Goal: Task Accomplishment & Management: Manage account settings

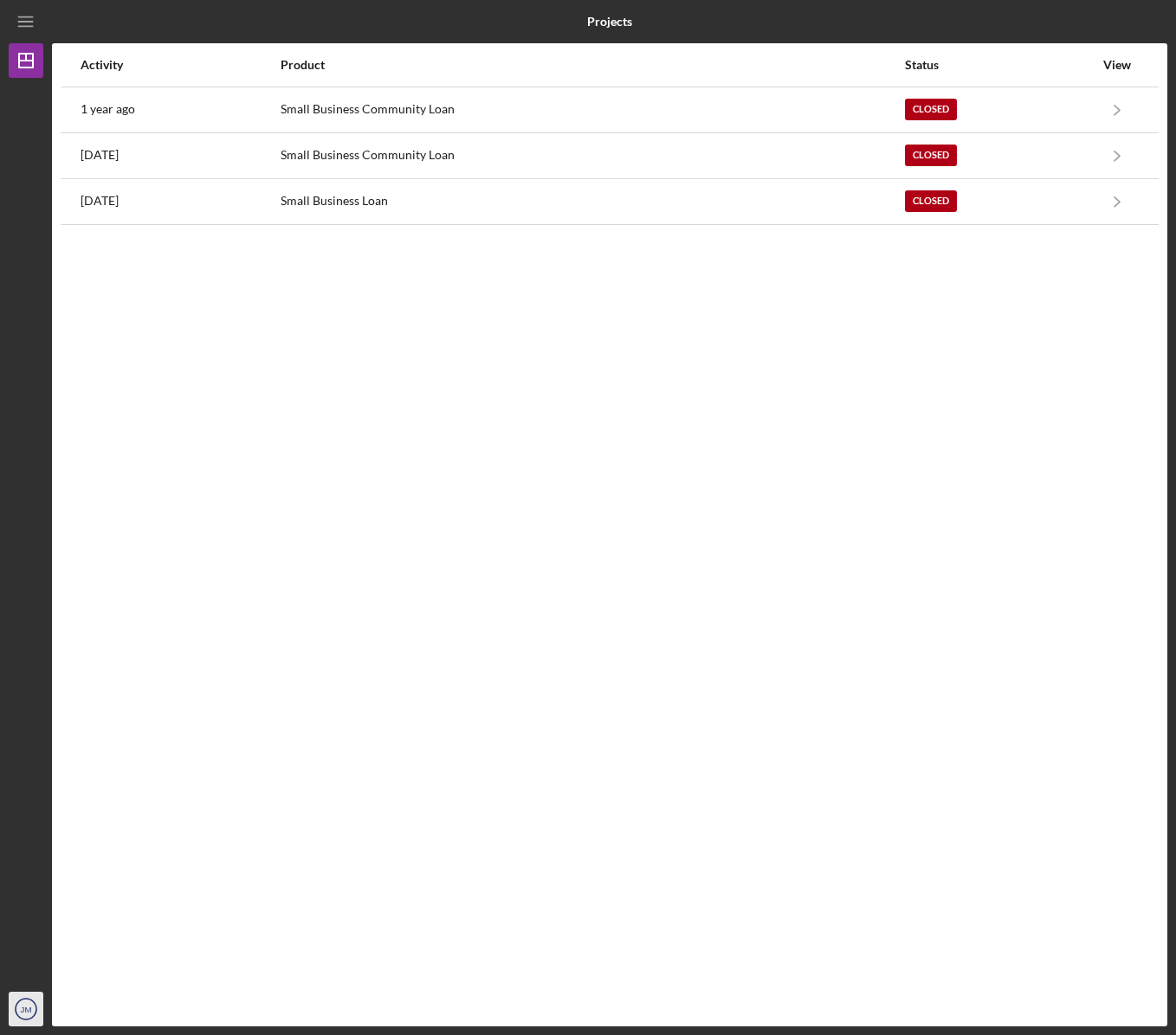
click at [22, 1010] on text "JM" at bounding box center [26, 1010] width 11 height 9
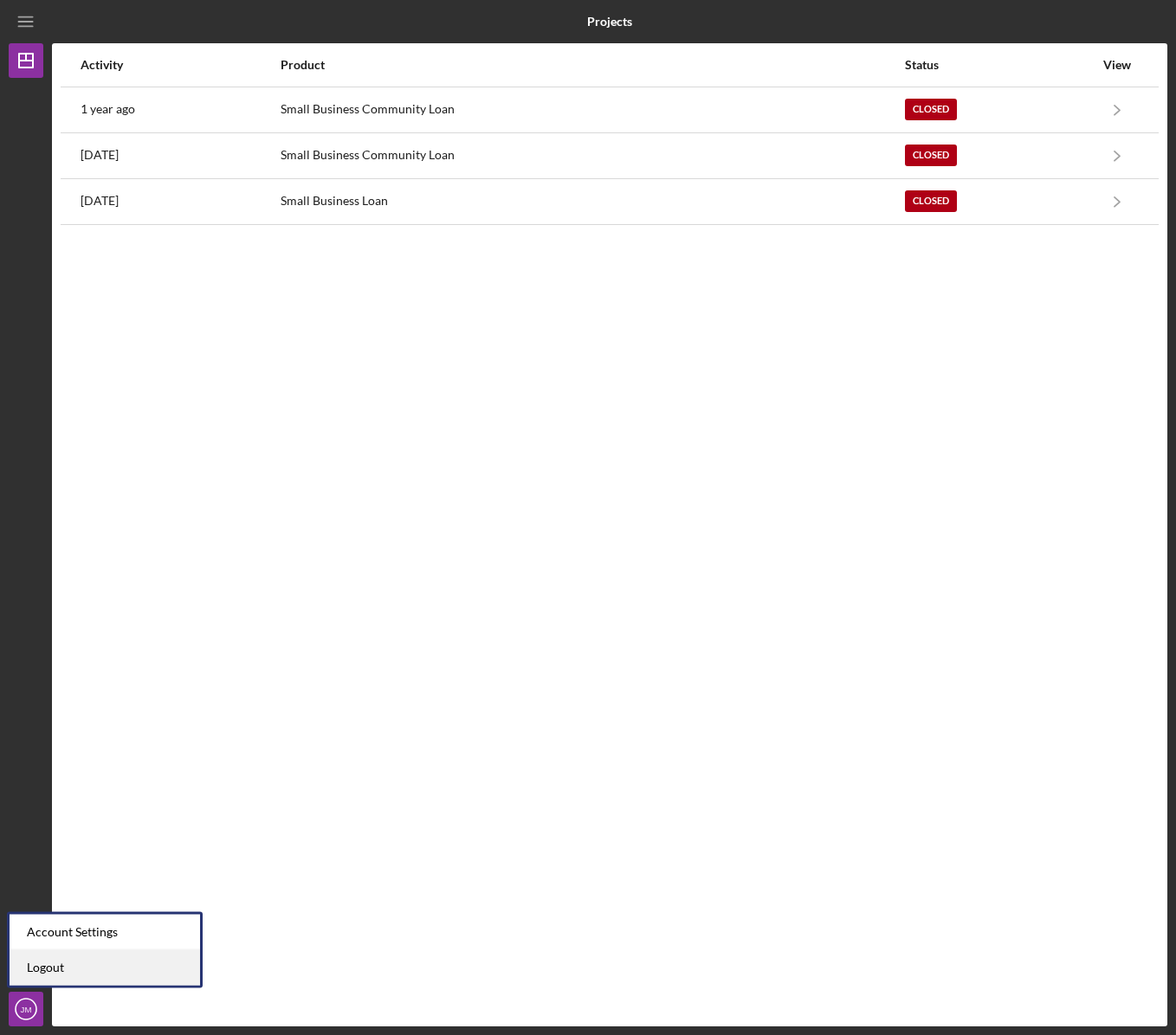
click at [103, 961] on link "Logout" at bounding box center [104, 968] width 191 height 35
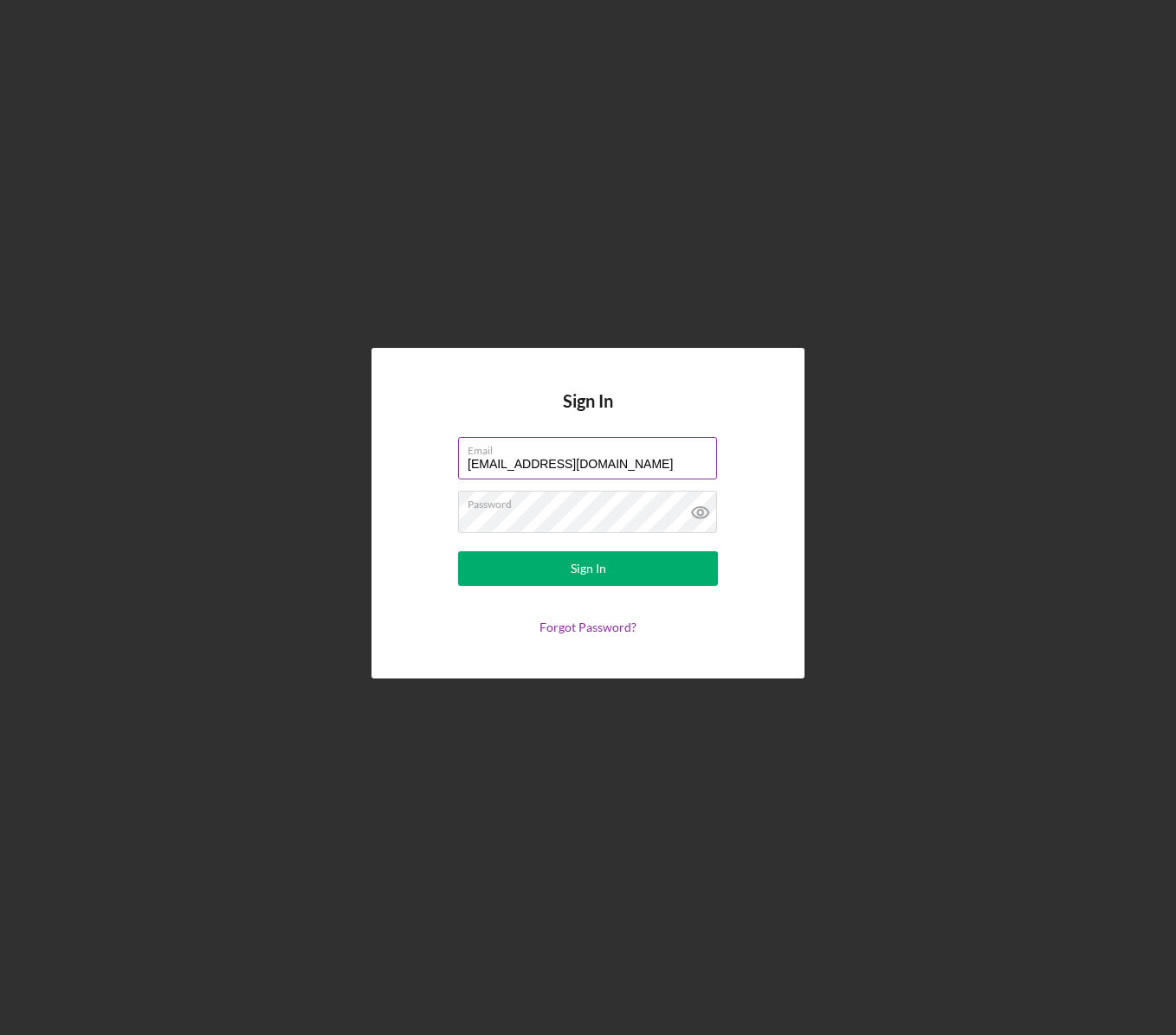
drag, startPoint x: 677, startPoint y: 465, endPoint x: 183, endPoint y: 467, distance: 494.0
click at [458, 467] on input "coachjesse@crossfitfortius.com" at bounding box center [587, 458] width 259 height 42
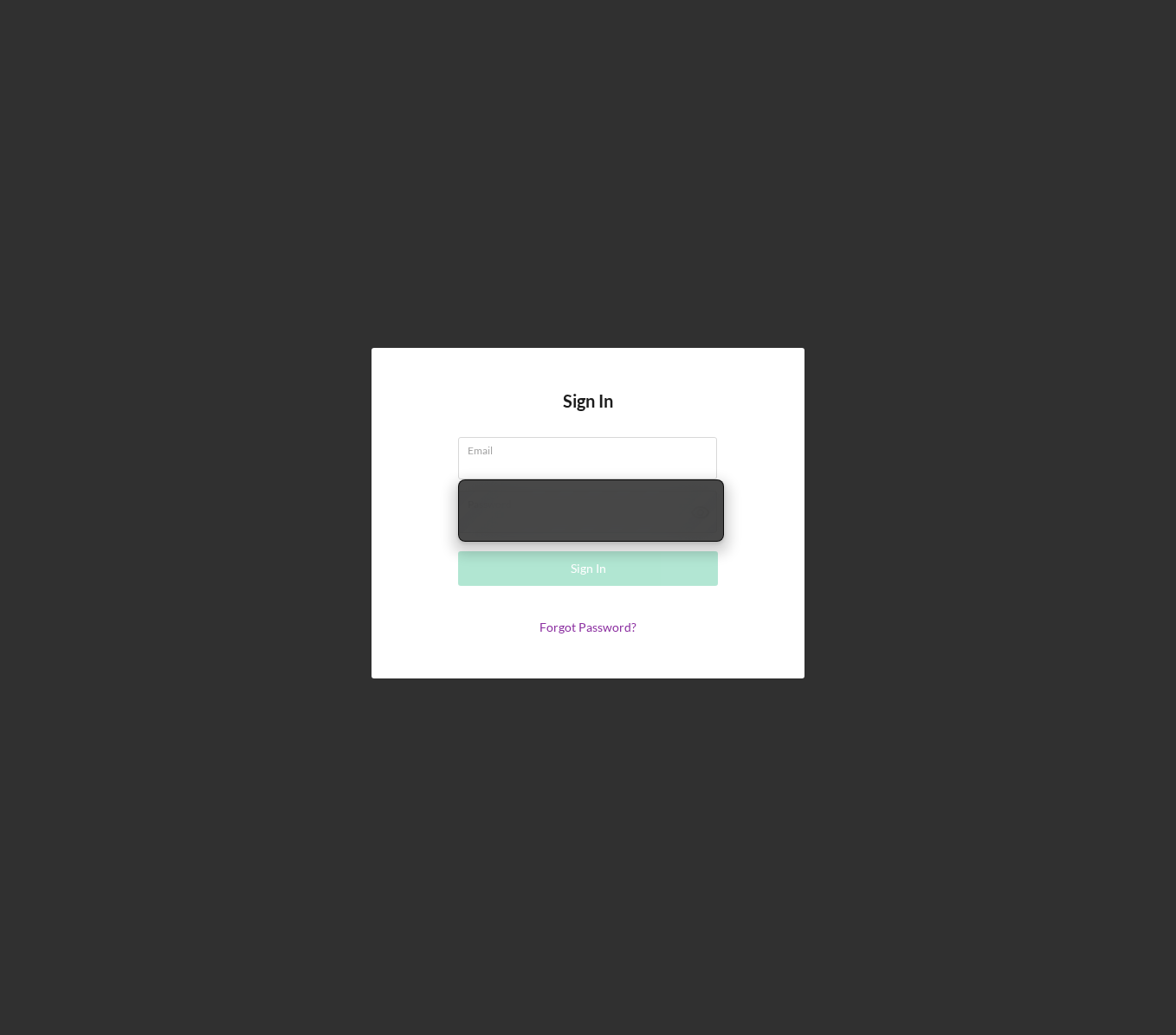
drag, startPoint x: 859, startPoint y: 513, endPoint x: 831, endPoint y: 498, distance: 31.8
click at [859, 514] on div "Sign In Email Required Password Sign In Forgot Password?" at bounding box center [588, 513] width 1159 height 1027
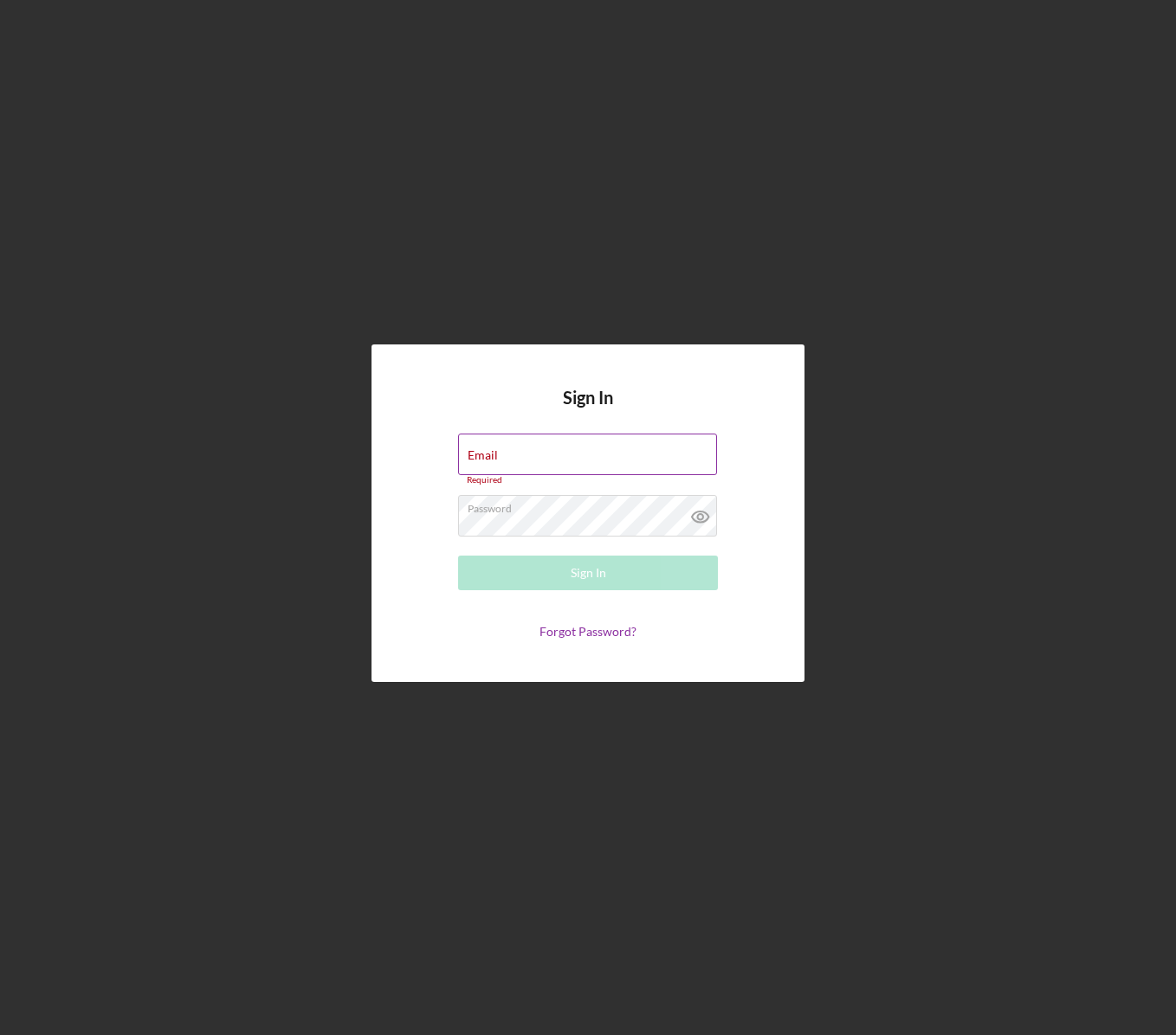
click at [529, 456] on input "Email" at bounding box center [587, 455] width 259 height 42
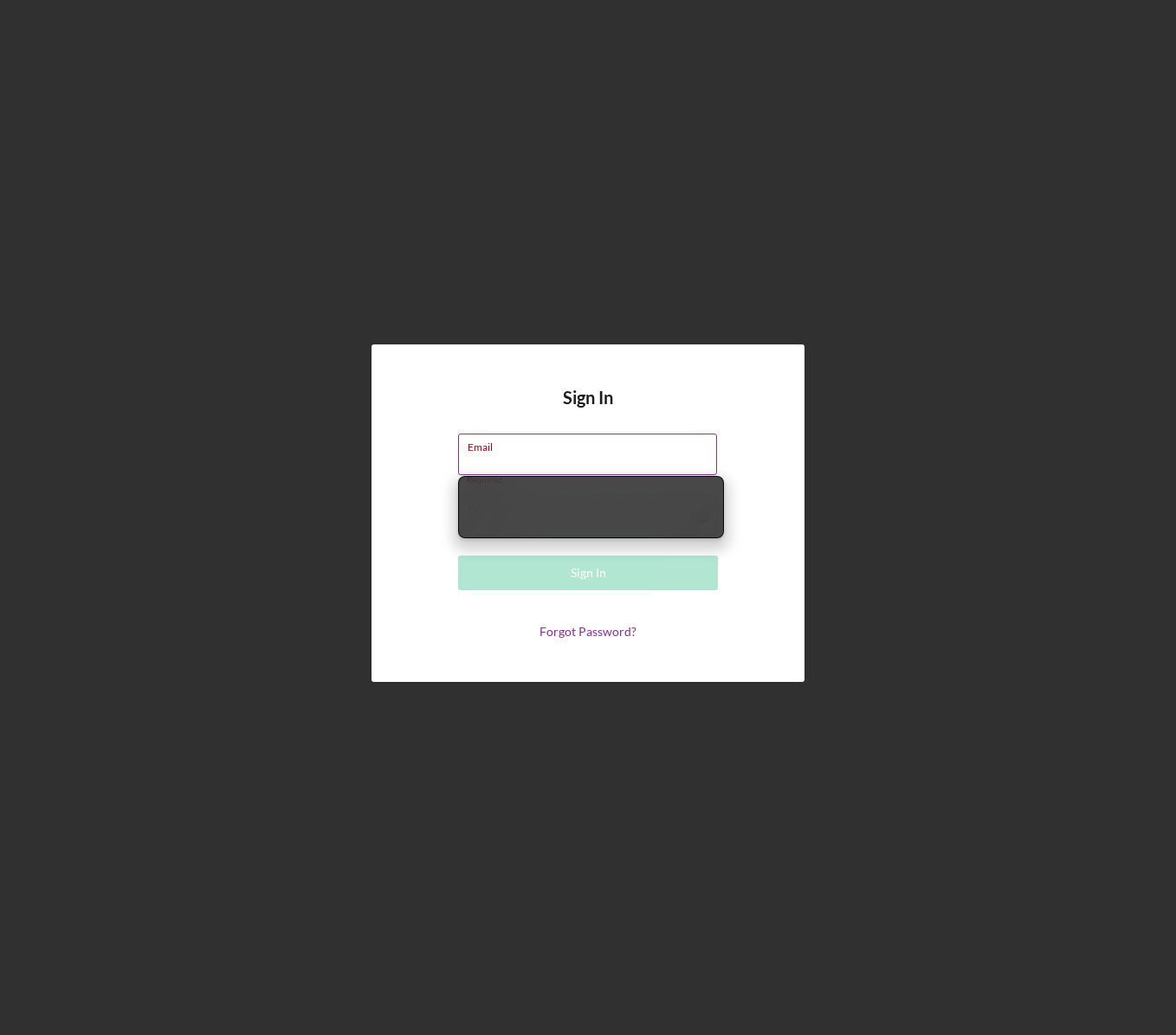
click at [529, 456] on input "Email" at bounding box center [587, 455] width 259 height 42
click at [529, 455] on input "Email" at bounding box center [587, 455] width 259 height 42
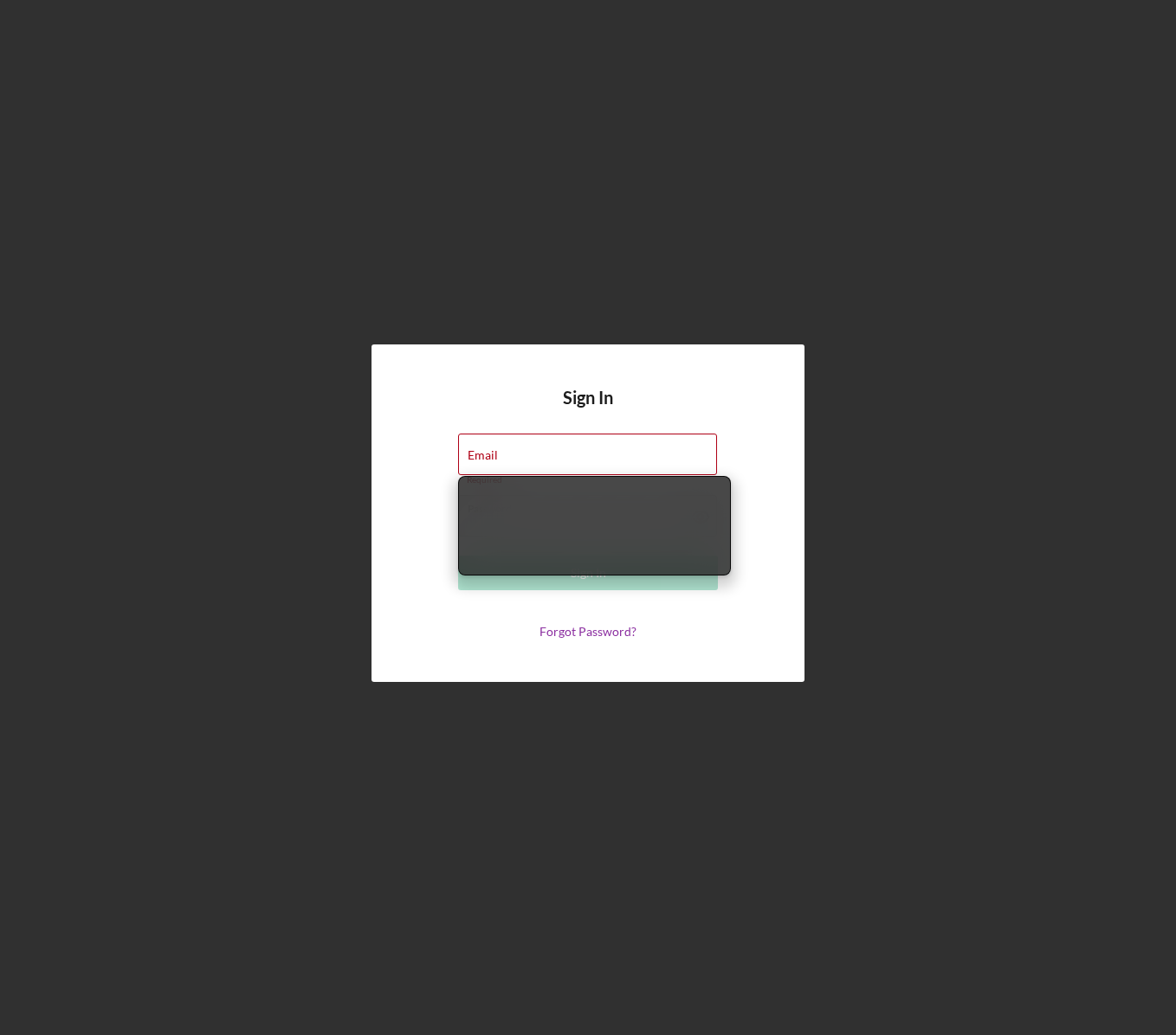
click at [1031, 640] on div "Sign In Email Required Password Sign In Forgot Password?" at bounding box center [588, 513] width 1159 height 1027
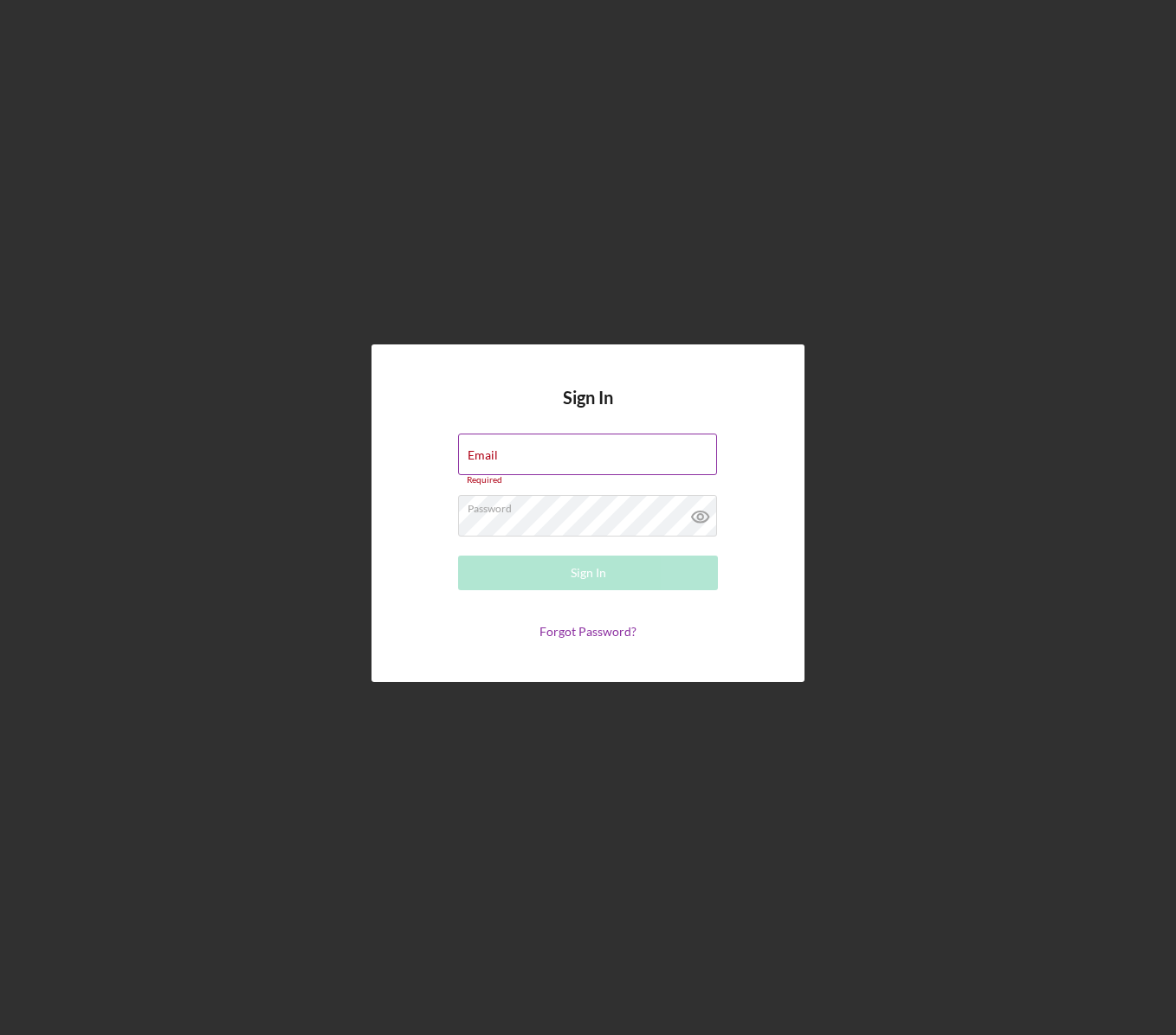
click at [660, 462] on input "Email" at bounding box center [587, 455] width 259 height 42
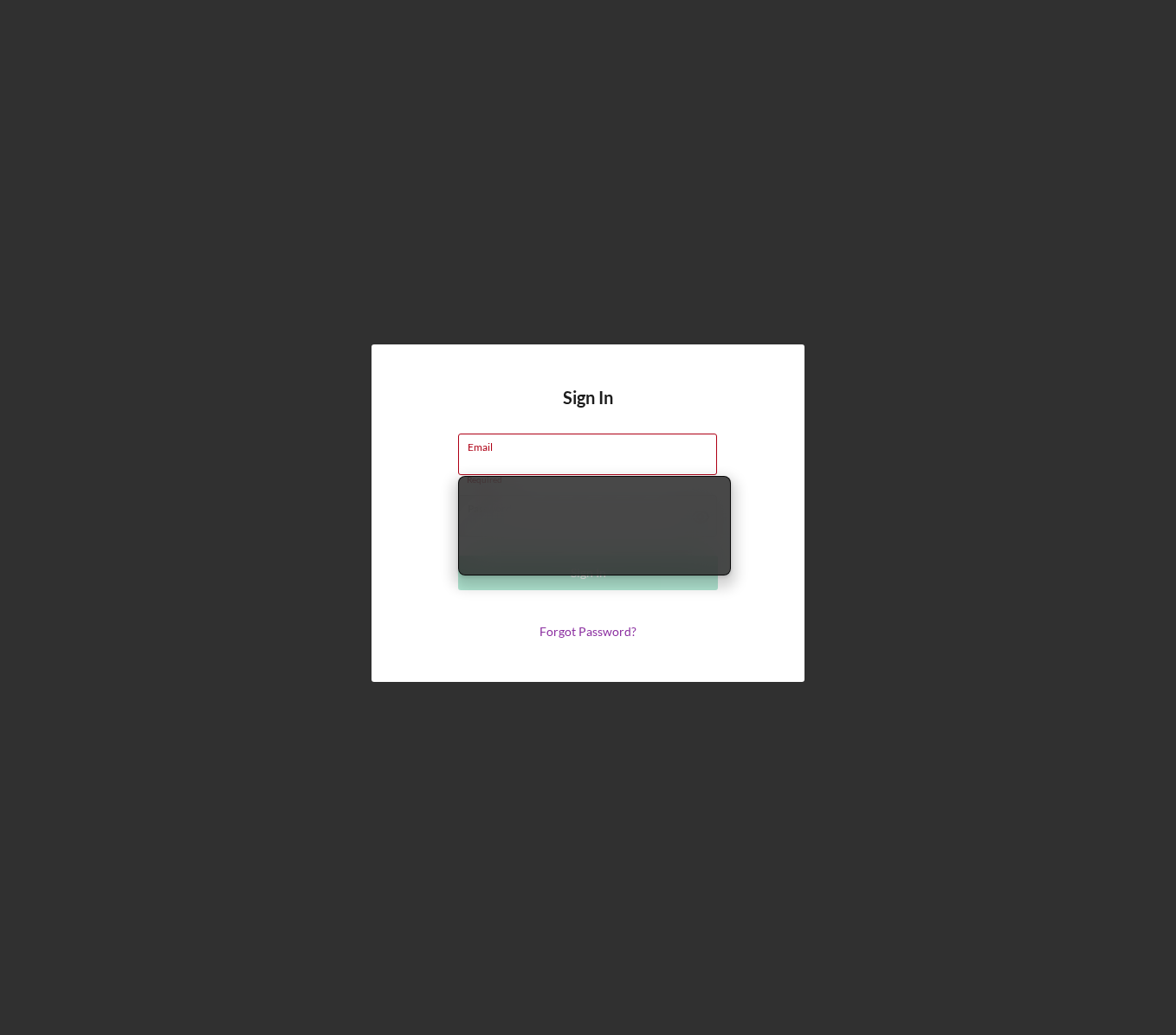
type input "jessemalcomb@gmail.com"
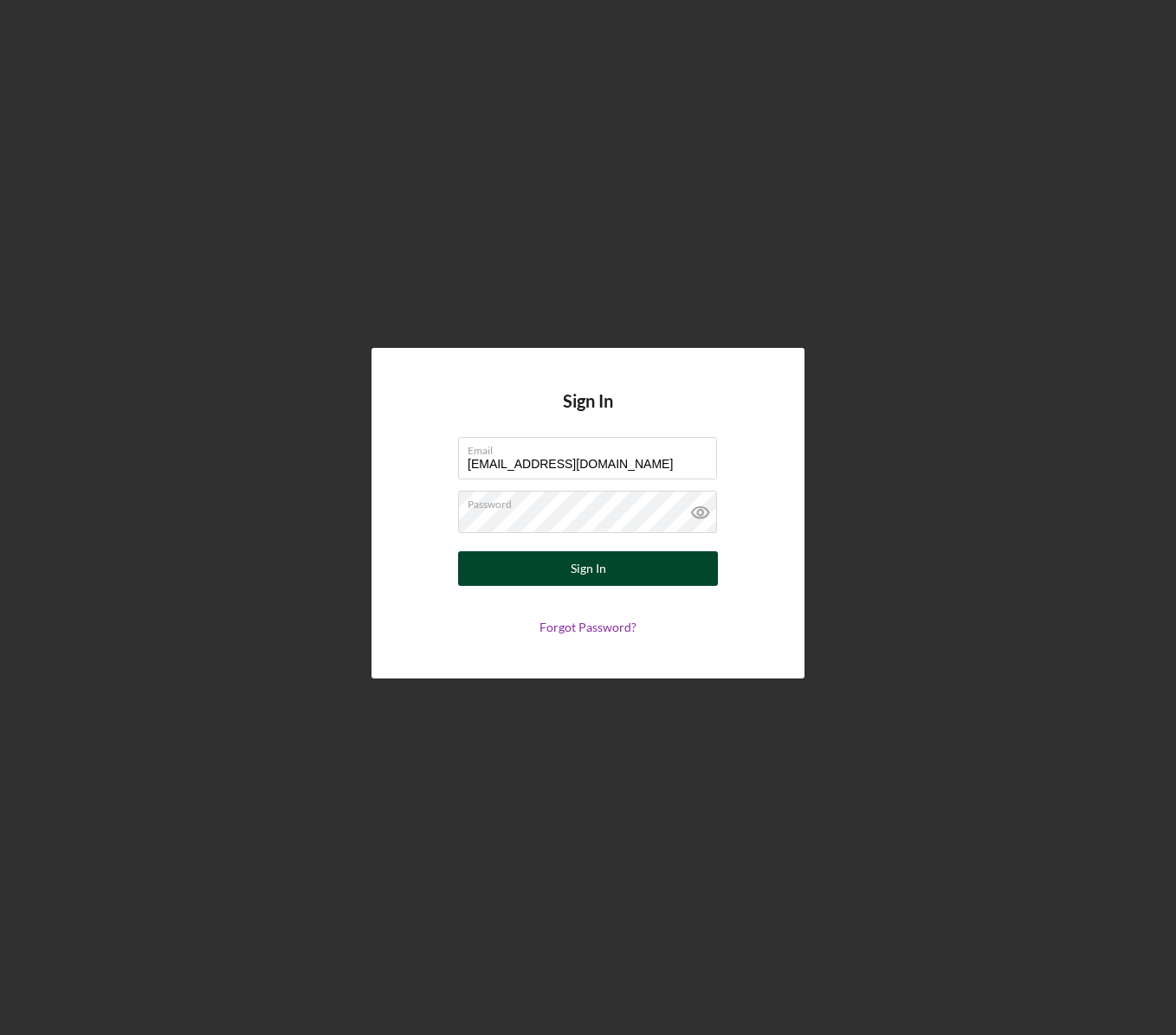
click at [606, 583] on button "Sign In" at bounding box center [588, 568] width 260 height 34
